Goal: Task Accomplishment & Management: Use online tool/utility

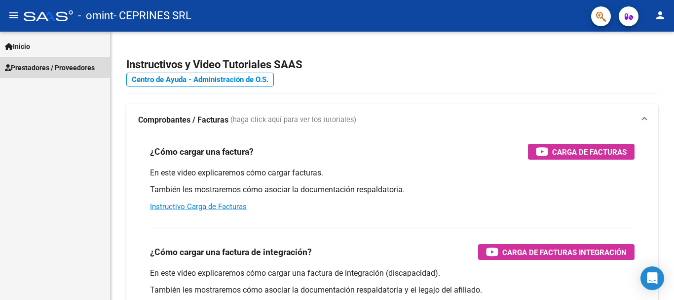
click at [69, 61] on link "Prestadores / Proveedores" at bounding box center [55, 67] width 110 height 21
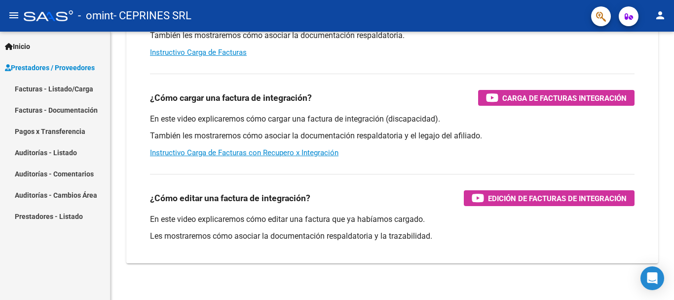
scroll to position [165, 0]
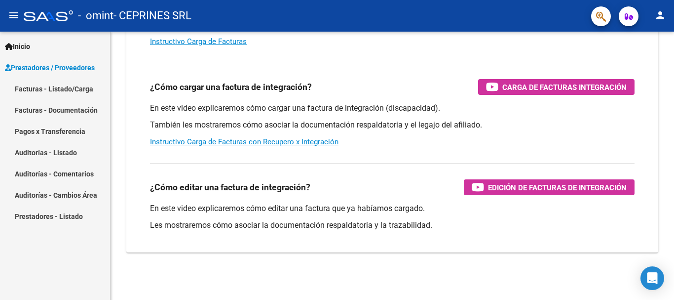
click at [80, 88] on link "Facturas - Listado/Carga" at bounding box center [55, 88] width 110 height 21
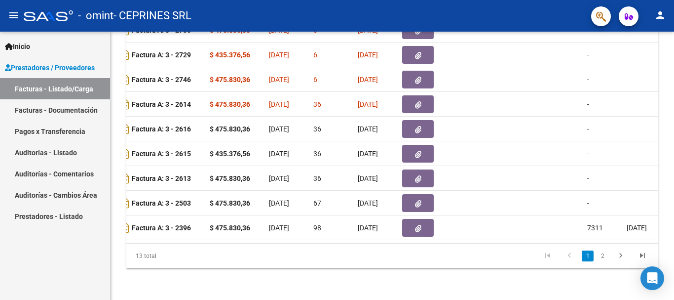
scroll to position [383, 0]
click at [73, 114] on link "Facturas - Documentación" at bounding box center [55, 109] width 110 height 21
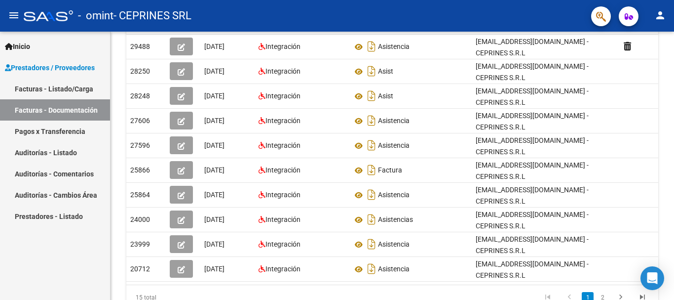
click at [57, 132] on link "Pagos x Transferencia" at bounding box center [55, 130] width 110 height 21
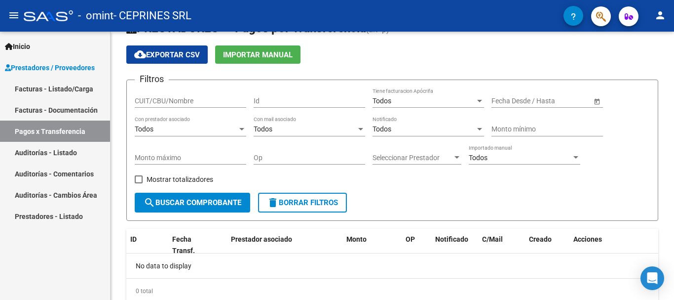
scroll to position [49, 0]
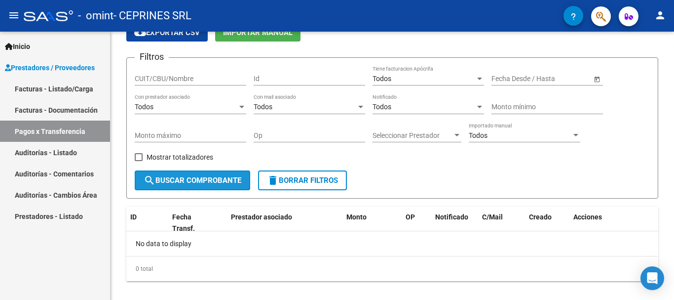
click at [184, 183] on span "search Buscar Comprobante" at bounding box center [193, 180] width 98 height 9
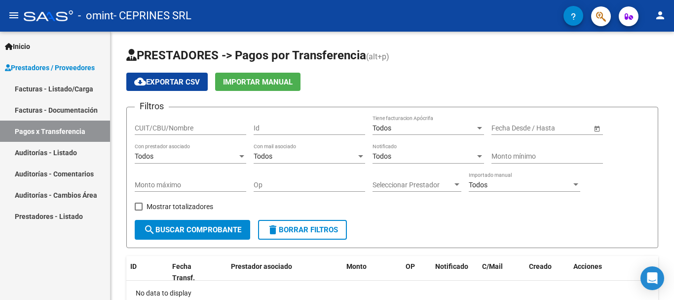
click at [192, 77] on span "cloud_download Exportar CSV" at bounding box center [167, 81] width 66 height 9
click at [83, 111] on link "Facturas - Documentación" at bounding box center [55, 109] width 110 height 21
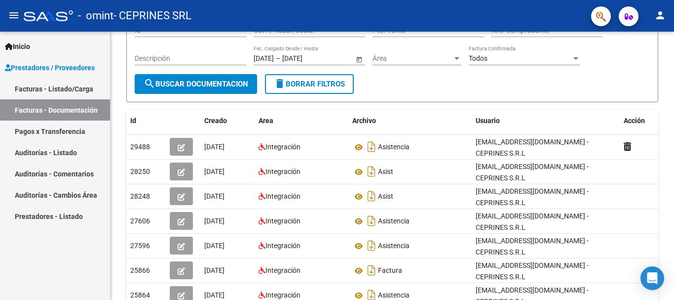
scroll to position [99, 0]
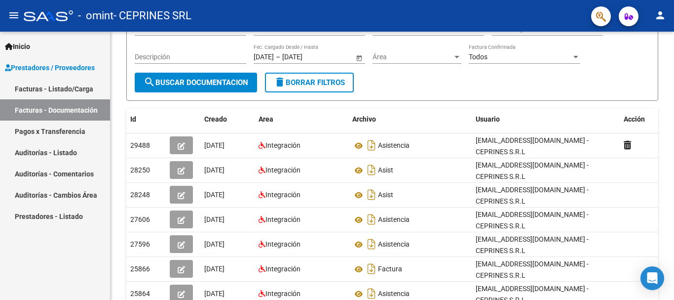
click at [91, 91] on link "Facturas - Listado/Carga" at bounding box center [55, 88] width 110 height 21
